Goal: Find specific page/section: Find specific page/section

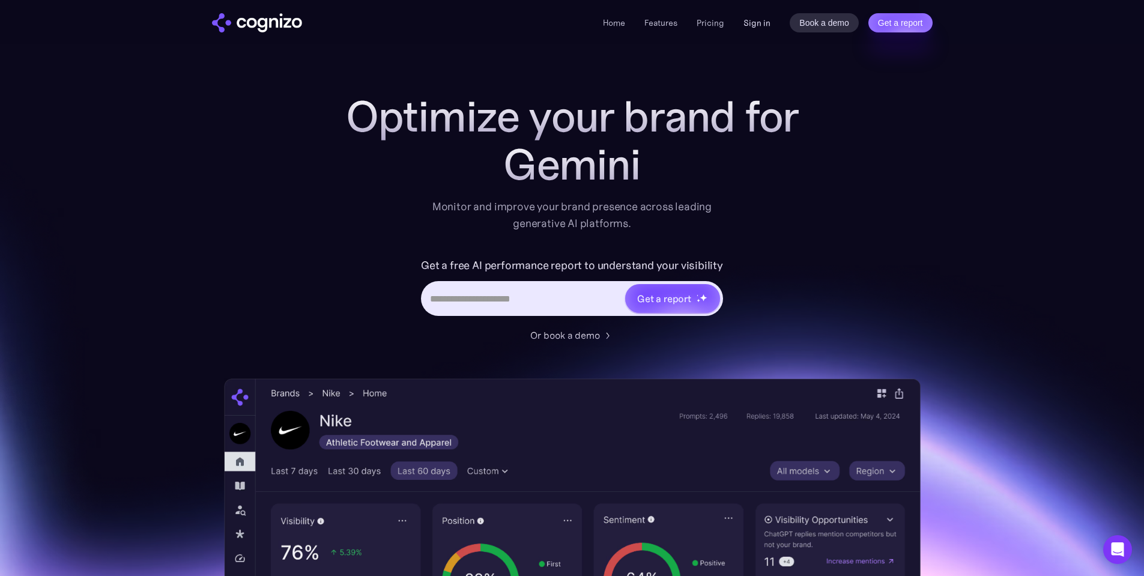
click at [752, 20] on link "Sign in" at bounding box center [757, 23] width 27 height 14
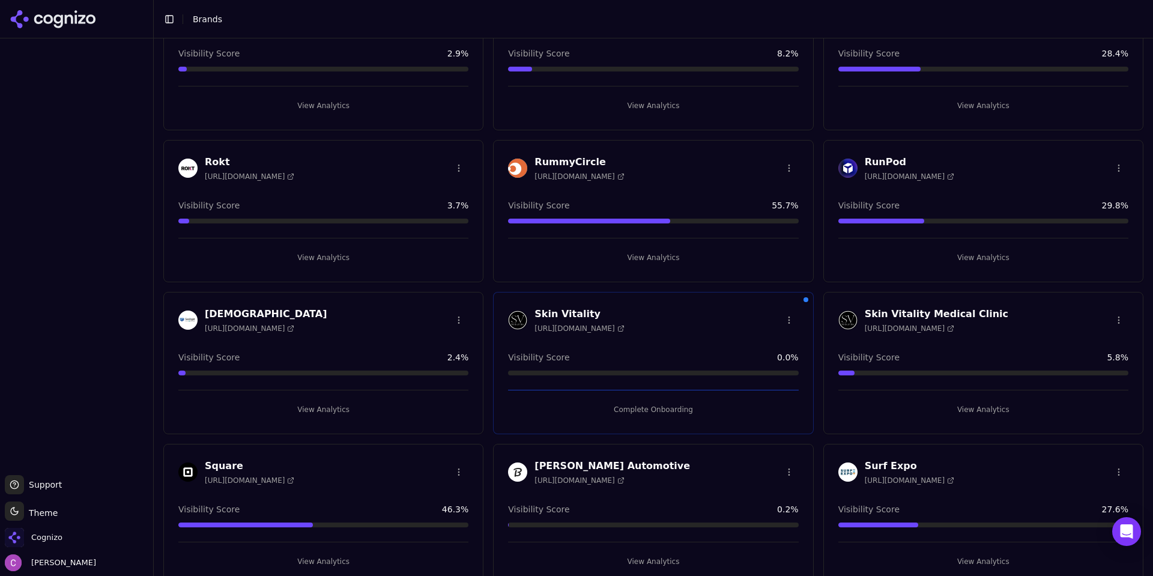
scroll to position [1881, 0]
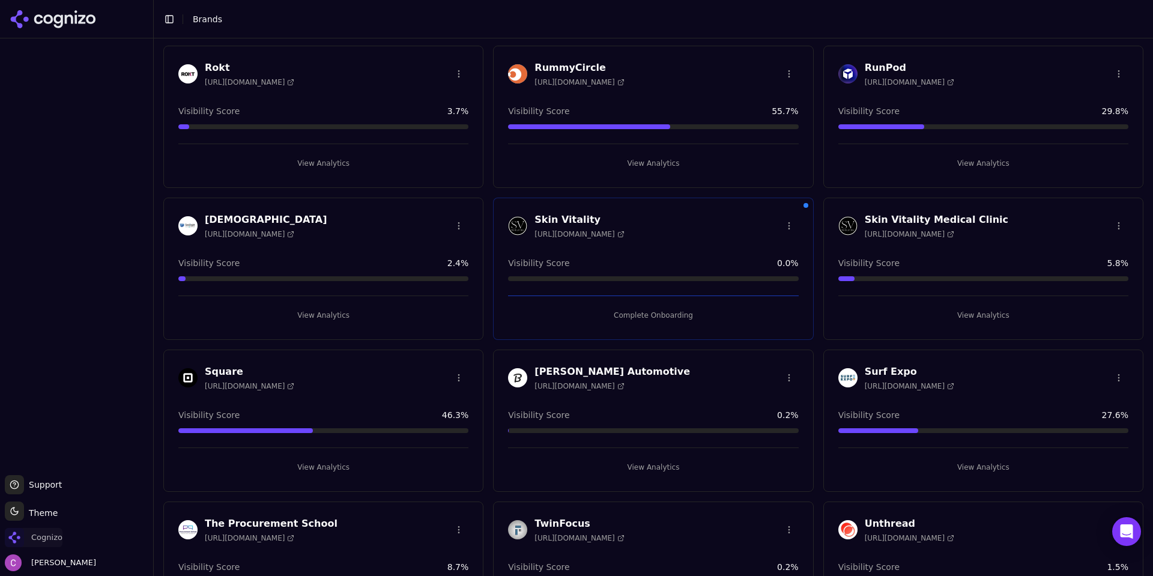
click at [31, 536] on span "Cognizo" at bounding box center [46, 537] width 31 height 11
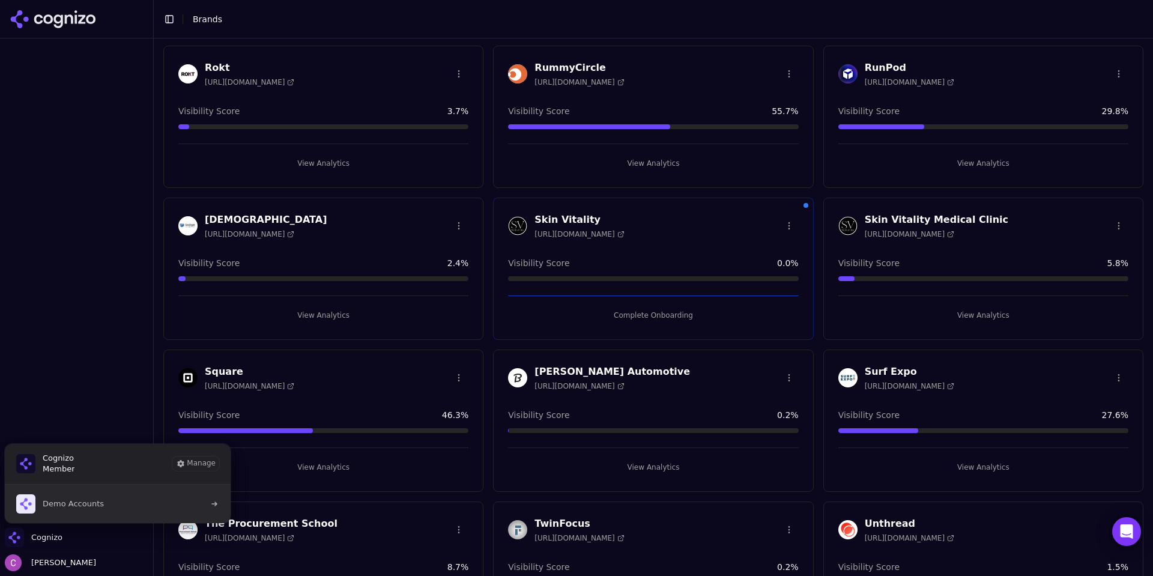
click at [57, 501] on span "Demo Accounts" at bounding box center [73, 504] width 61 height 11
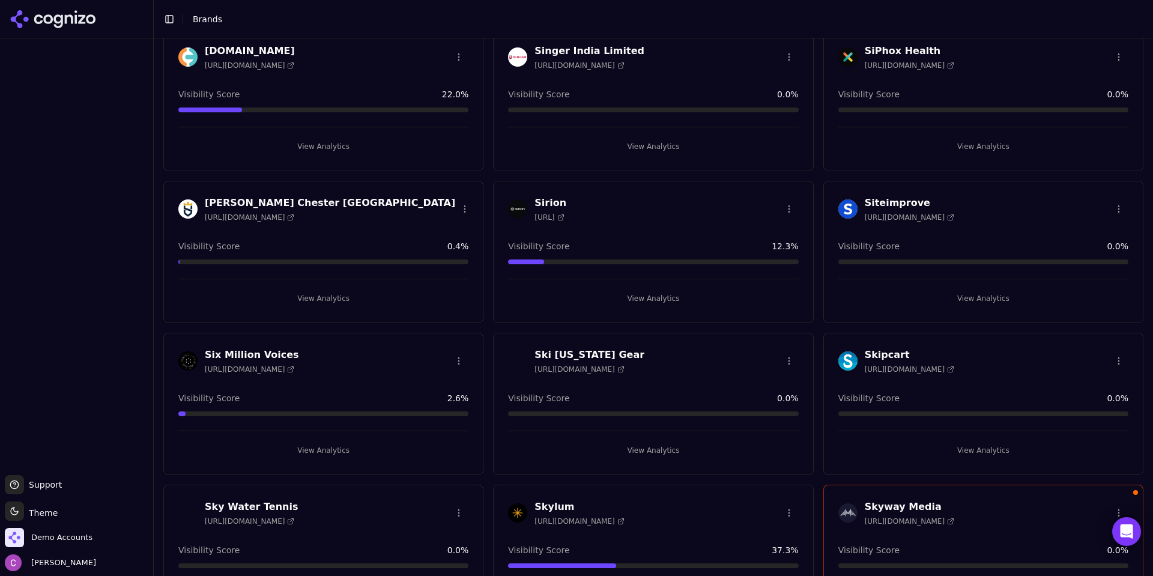
scroll to position [73931, 0]
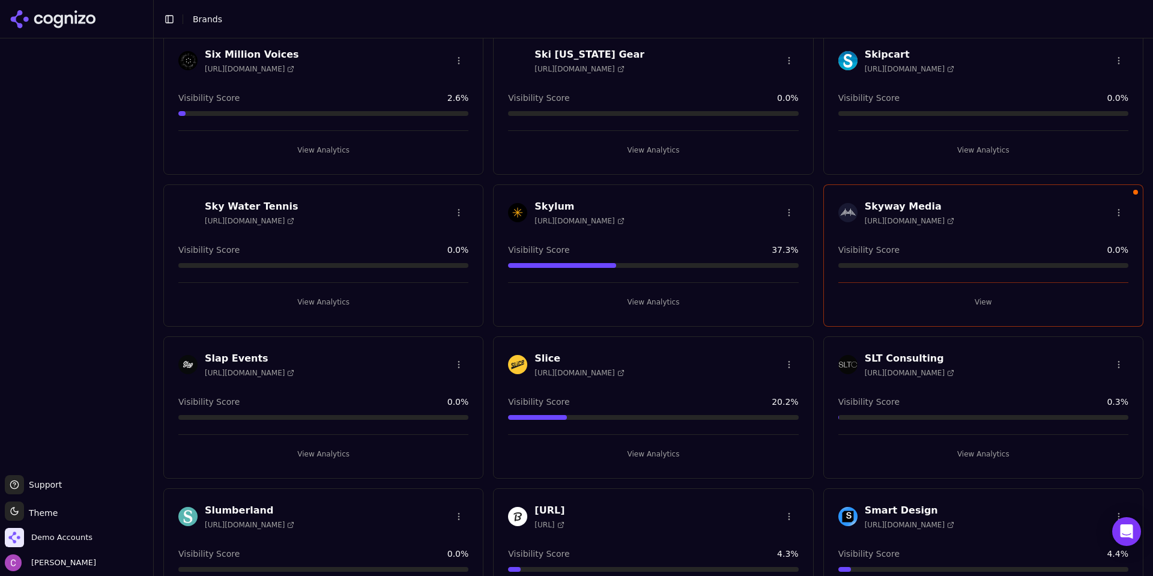
click at [966, 312] on div "Skyway Media [URL][DOMAIN_NAME] Visibility Score 0.0 % View" at bounding box center [984, 255] width 320 height 142
click at [968, 305] on button "View" at bounding box center [984, 302] width 290 height 19
